Goal: Navigation & Orientation: Find specific page/section

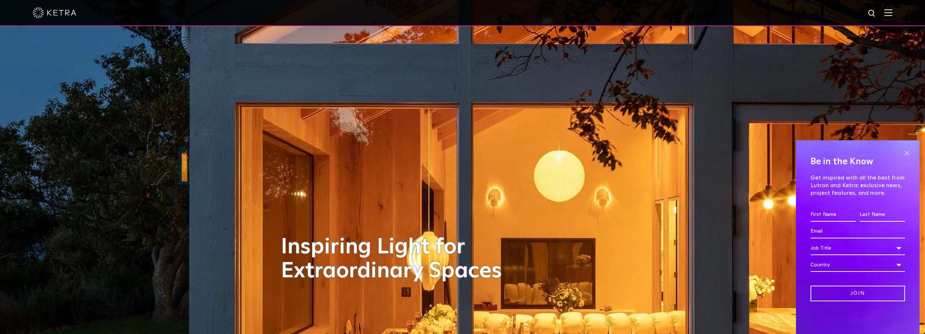
click at [910, 151] on span at bounding box center [907, 153] width 11 height 11
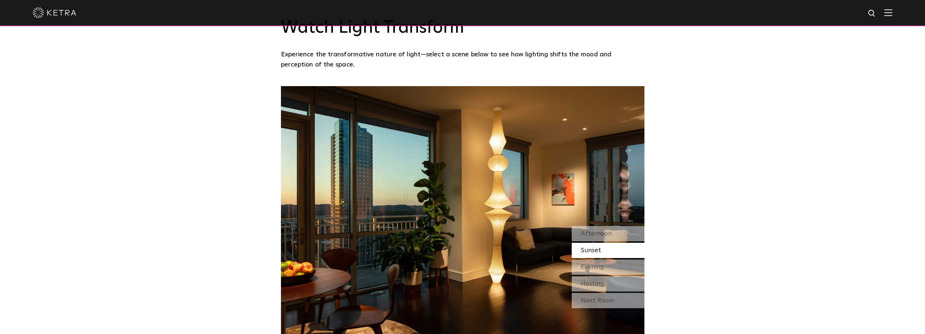
scroll to position [618, 0]
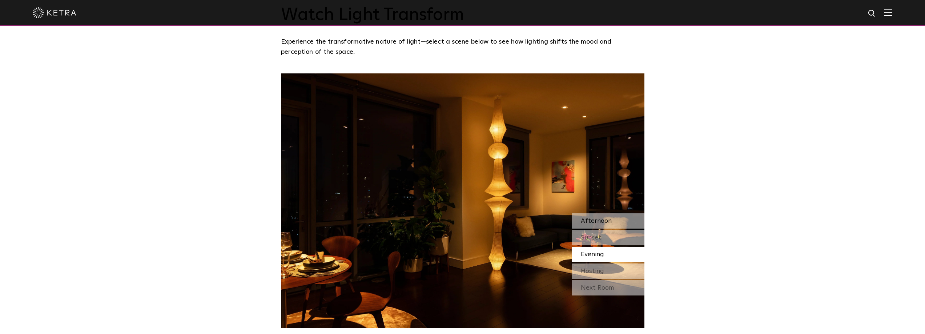
click at [610, 221] on span "Afternoon" at bounding box center [596, 221] width 31 height 7
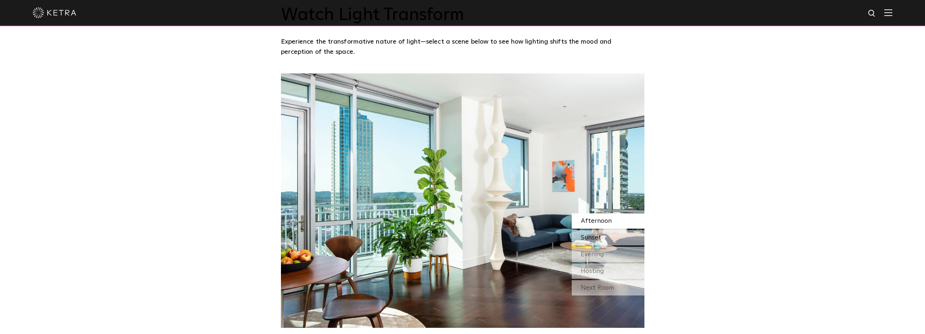
click at [605, 237] on div "Sunset" at bounding box center [608, 237] width 73 height 15
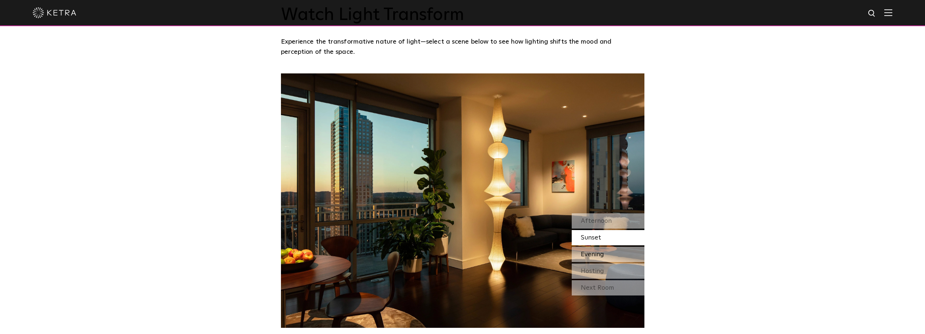
click at [601, 251] on span "Evening" at bounding box center [592, 254] width 23 height 7
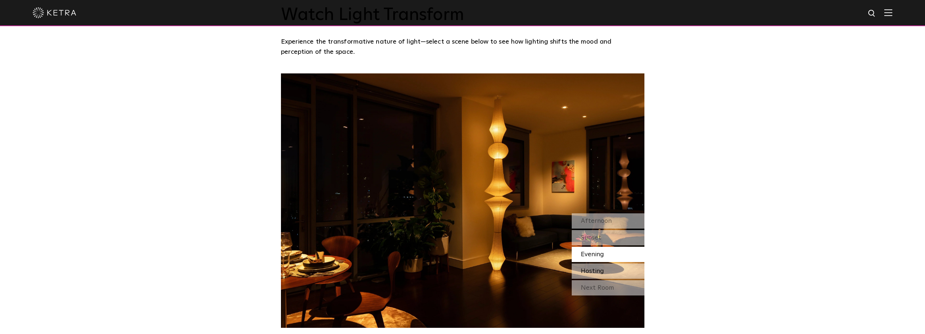
click at [597, 276] on div "Hosting" at bounding box center [608, 271] width 73 height 15
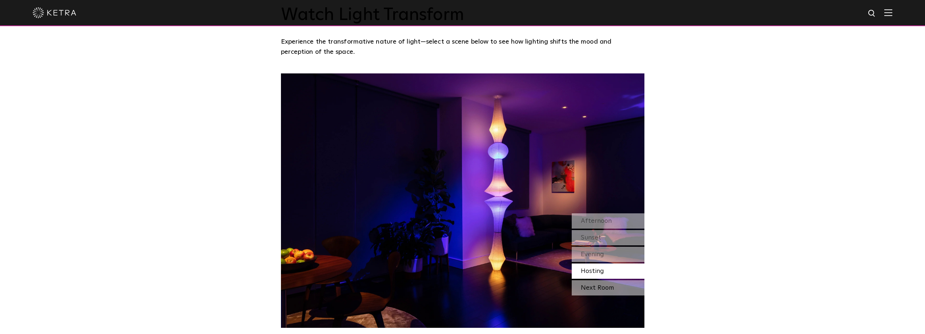
click at [602, 286] on div "Next Room" at bounding box center [608, 287] width 73 height 15
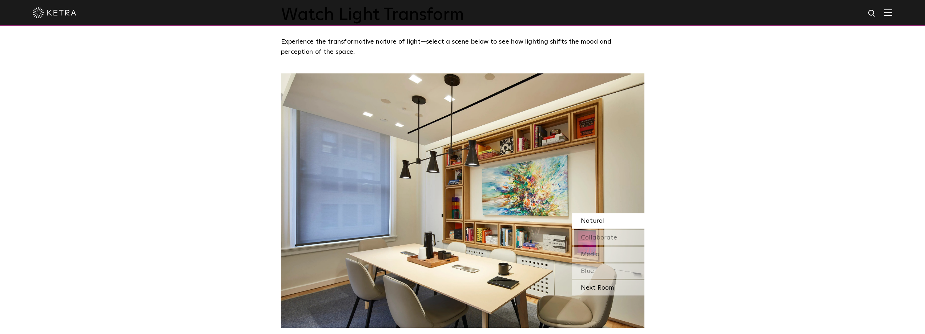
click at [601, 289] on div "Next Room" at bounding box center [608, 287] width 73 height 15
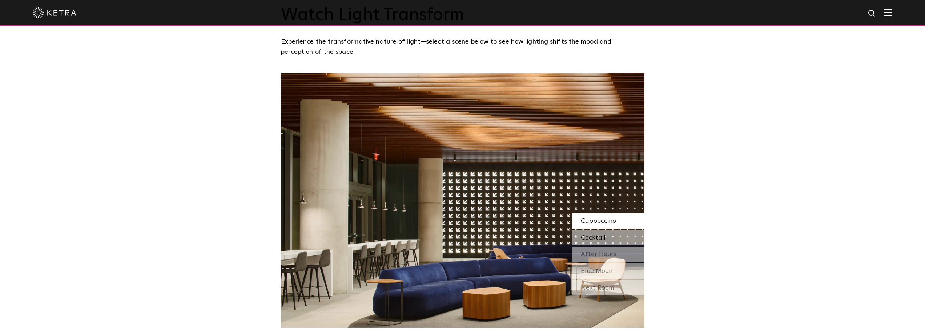
click at [605, 235] on span "Cocktail" at bounding box center [593, 238] width 25 height 7
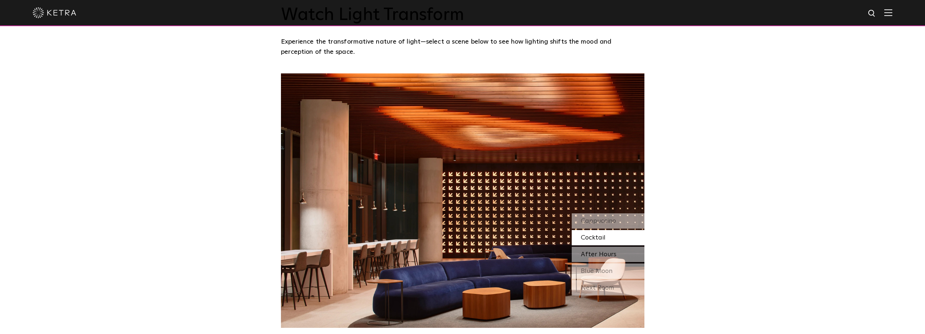
click at [607, 249] on div "After Hours" at bounding box center [608, 254] width 73 height 15
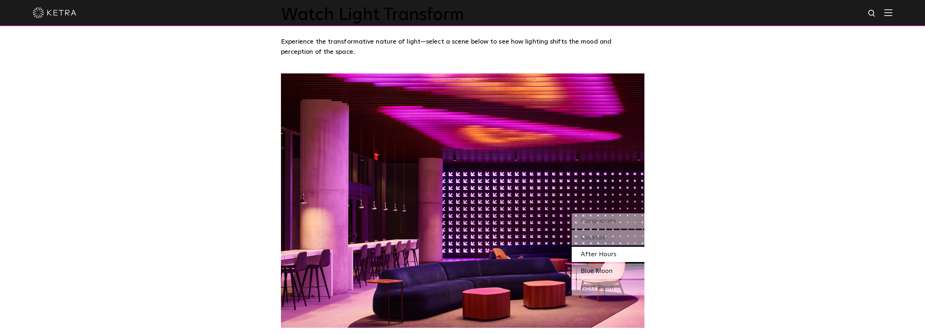
click at [606, 265] on div "Blue Moon" at bounding box center [608, 271] width 73 height 15
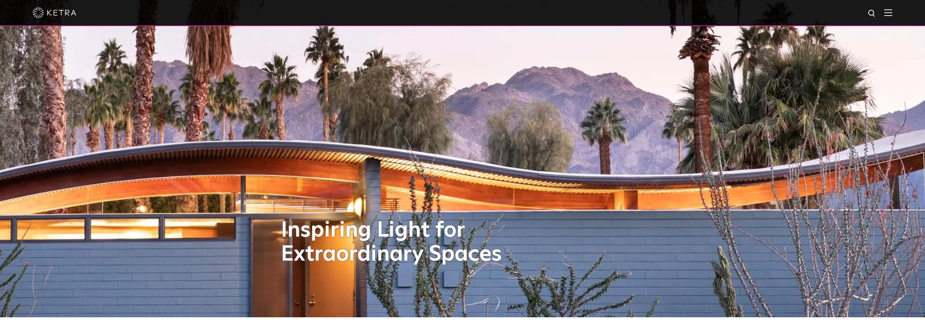
scroll to position [0, 0]
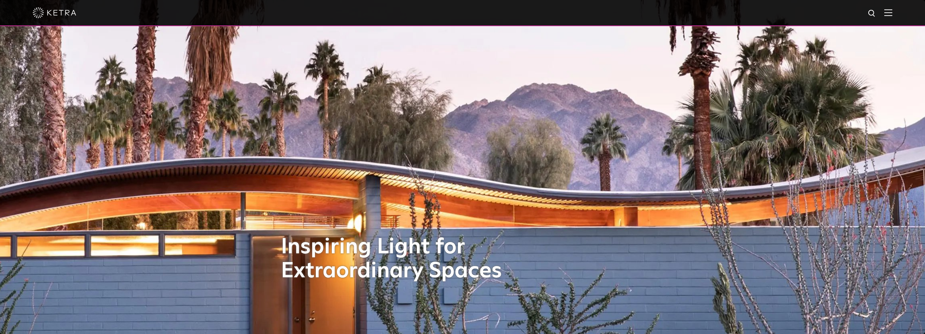
click at [893, 12] on img at bounding box center [889, 12] width 8 height 7
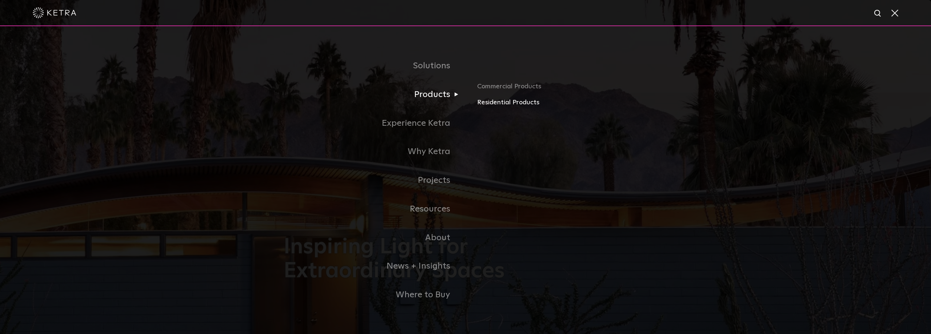
click at [521, 105] on link "Residential Products" at bounding box center [562, 102] width 170 height 11
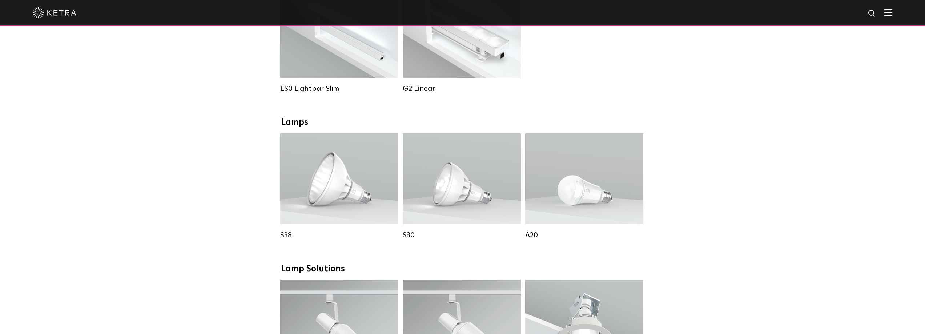
scroll to position [73, 0]
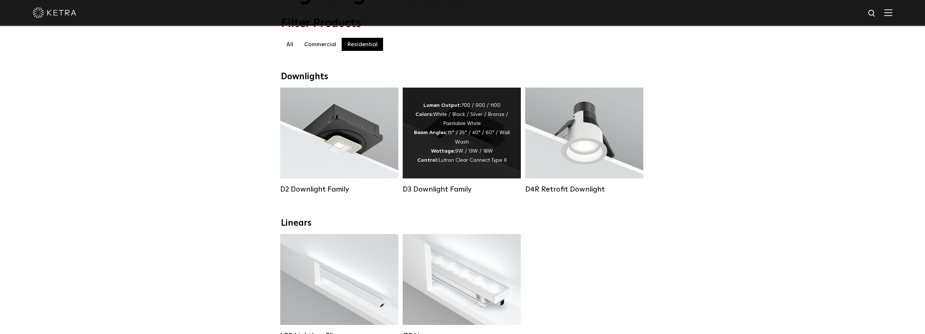
click at [449, 163] on span "Lutron Clear Connect Type X" at bounding box center [472, 160] width 68 height 5
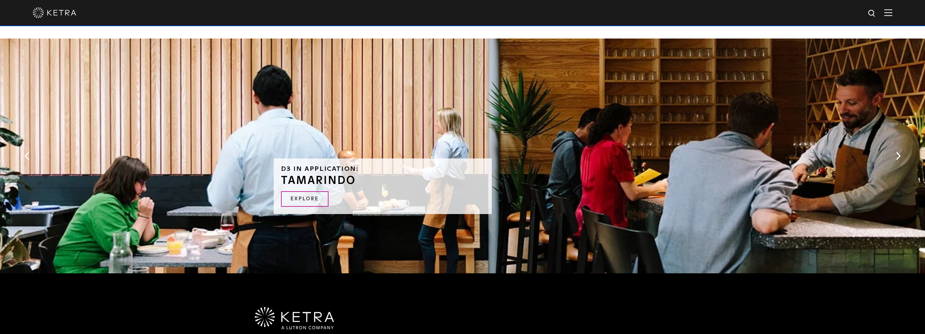
scroll to position [1559, 0]
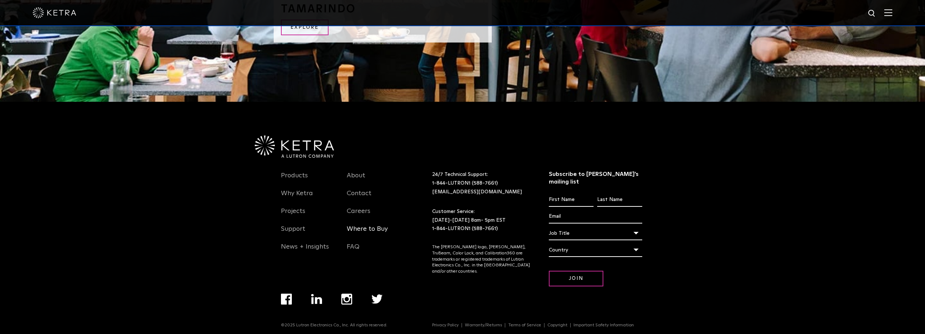
click at [358, 227] on link "Where to Buy" at bounding box center [367, 233] width 41 height 17
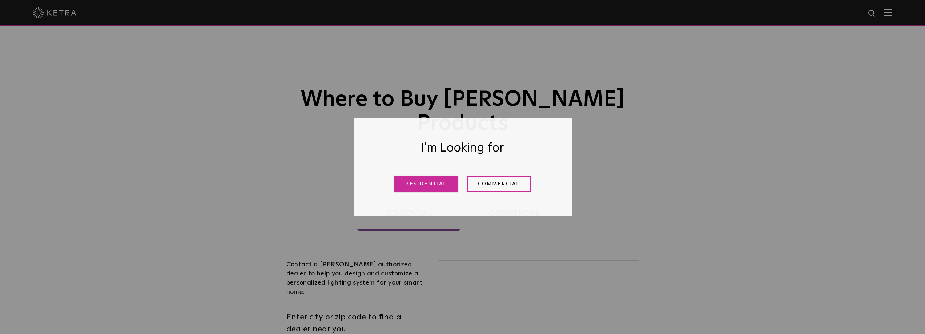
click at [439, 185] on link "Residential" at bounding box center [426, 184] width 64 height 16
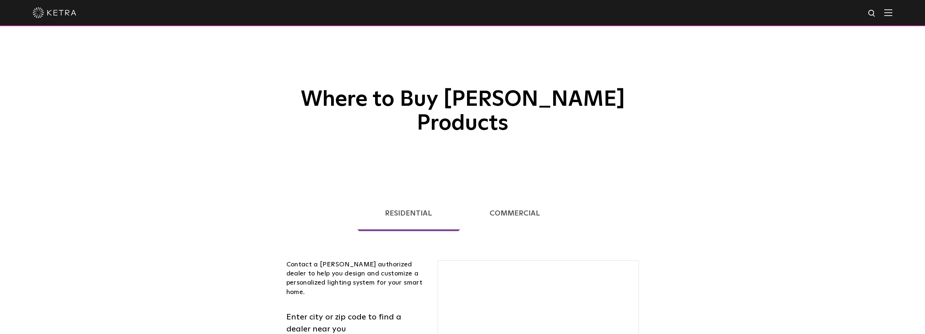
scroll to position [185, 0]
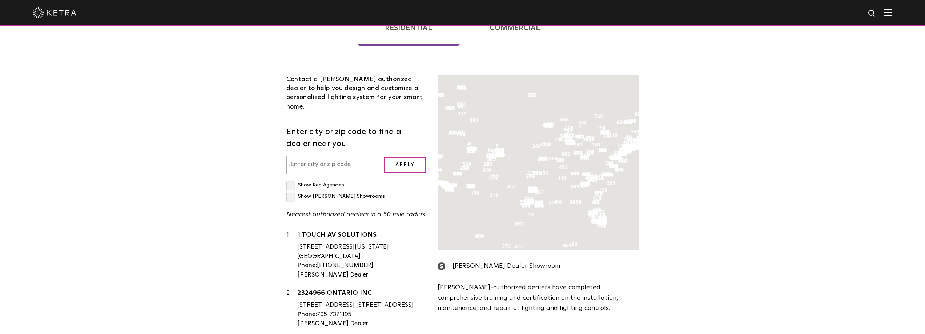
click at [322, 174] on input "text" at bounding box center [329, 165] width 87 height 19
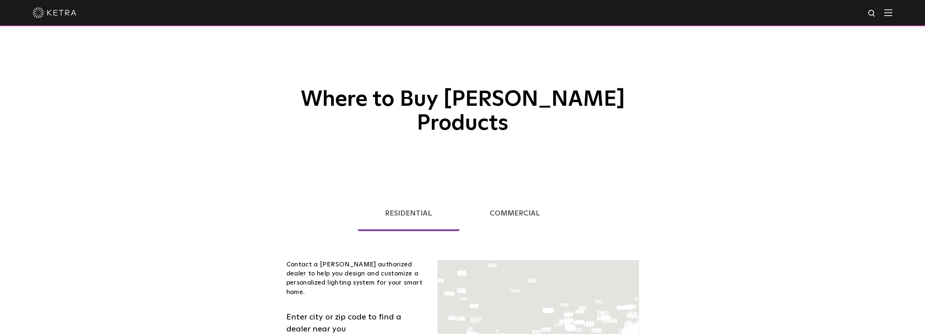
type input "95677"
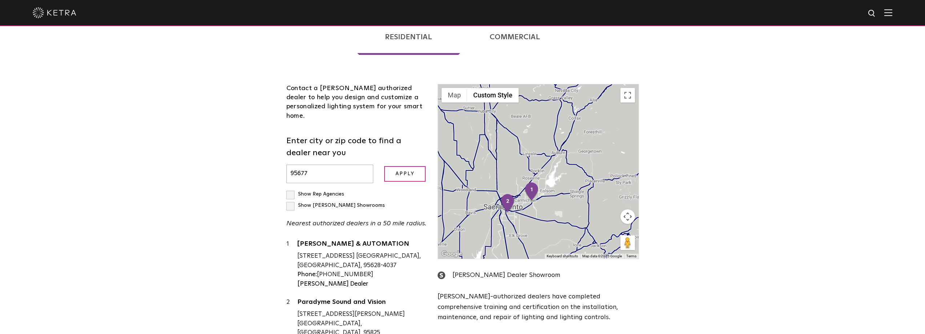
scroll to position [182, 0]
